Goal: Navigation & Orientation: Understand site structure

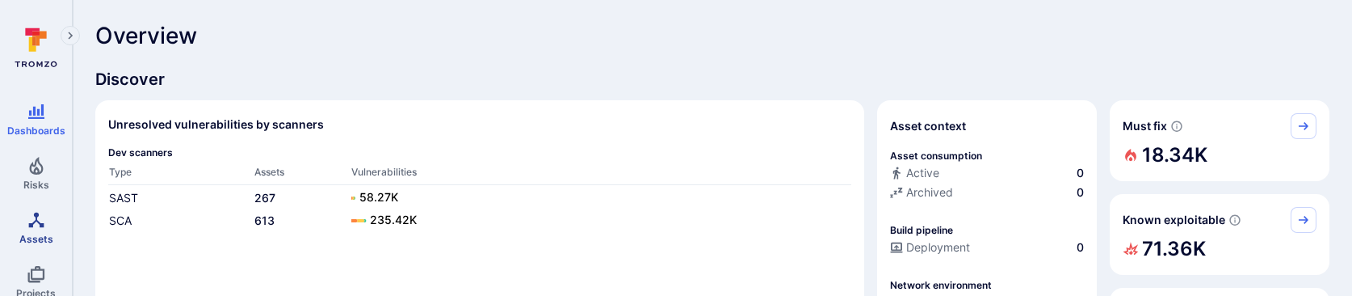
click at [33, 216] on icon "Assets" at bounding box center [36, 219] width 19 height 19
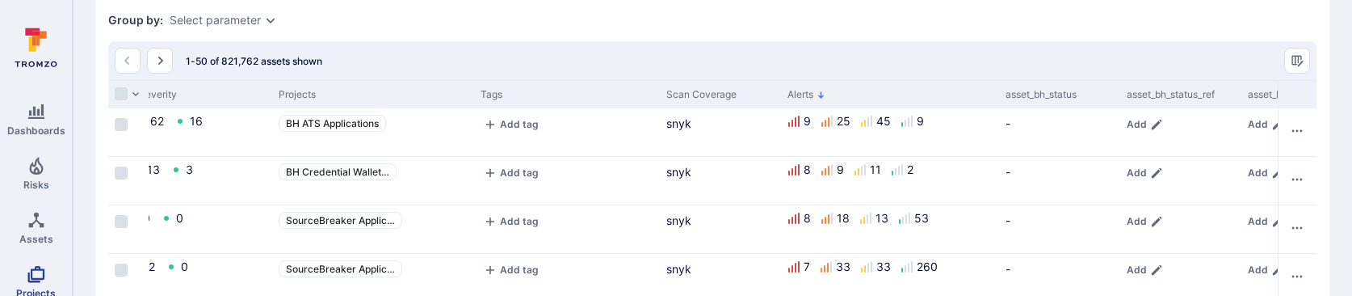
scroll to position [48, 0]
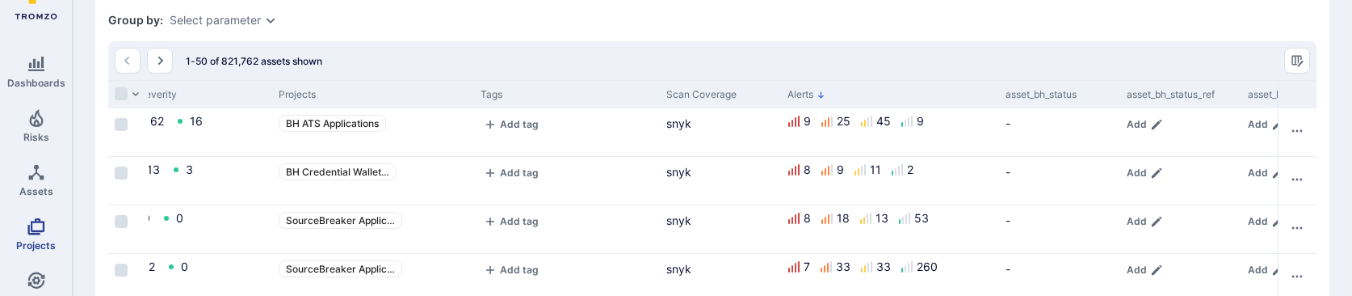
click at [36, 239] on span "Projects" at bounding box center [36, 245] width 40 height 12
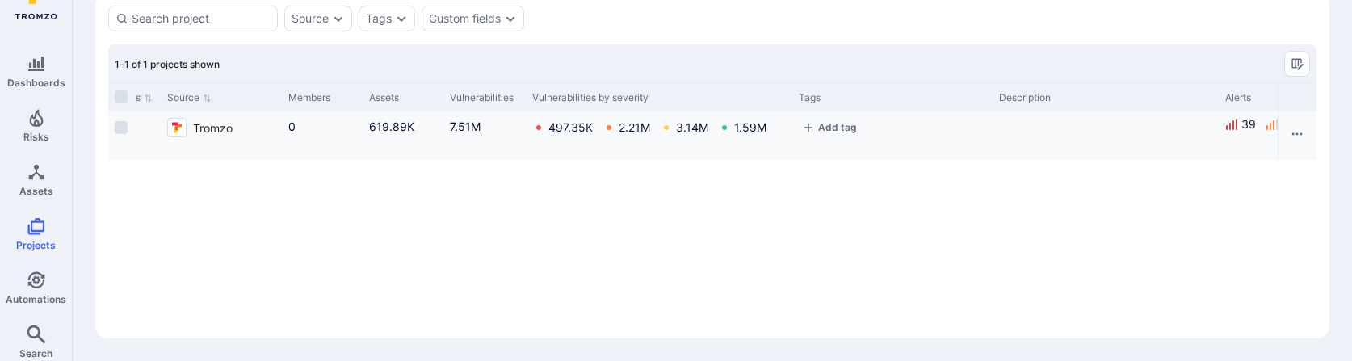
scroll to position [0, 723]
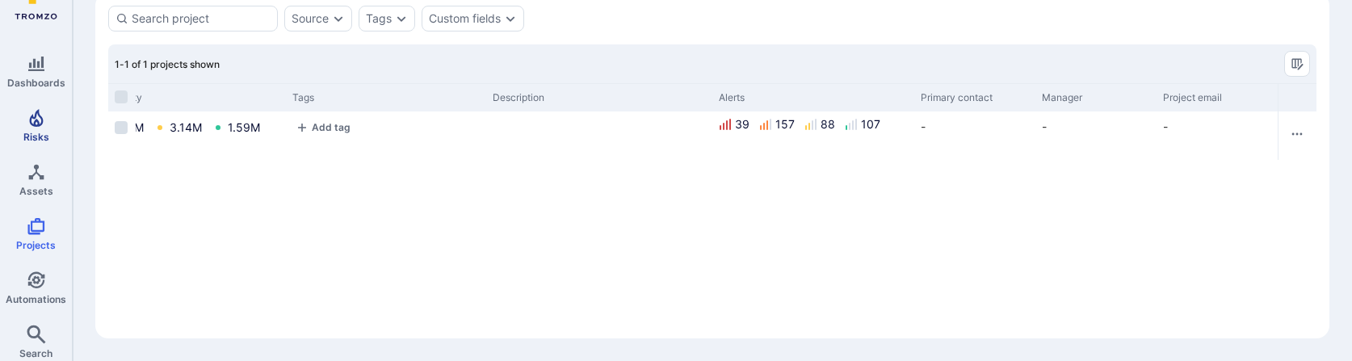
click at [51, 134] on link "Risks" at bounding box center [36, 126] width 72 height 48
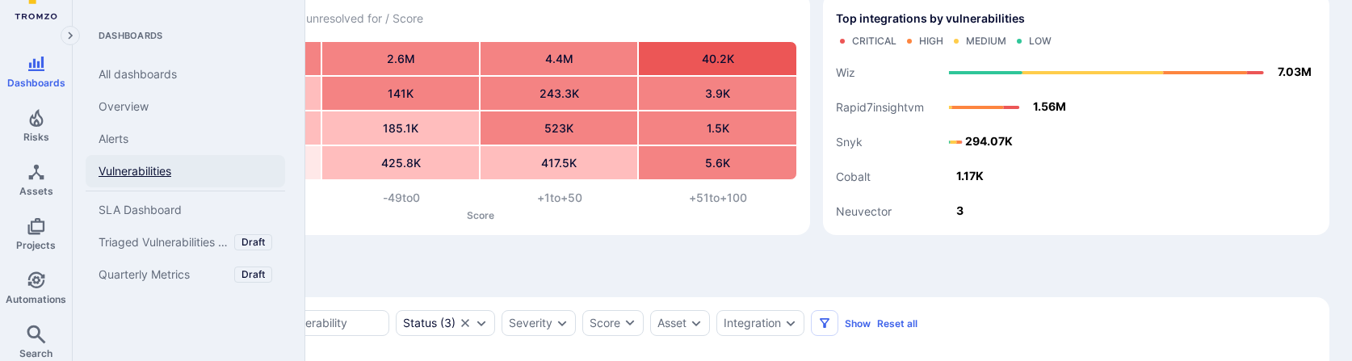
click at [136, 166] on link "Vulnerabilities" at bounding box center [185, 171] width 199 height 32
